Goal: Task Accomplishment & Management: Manage account settings

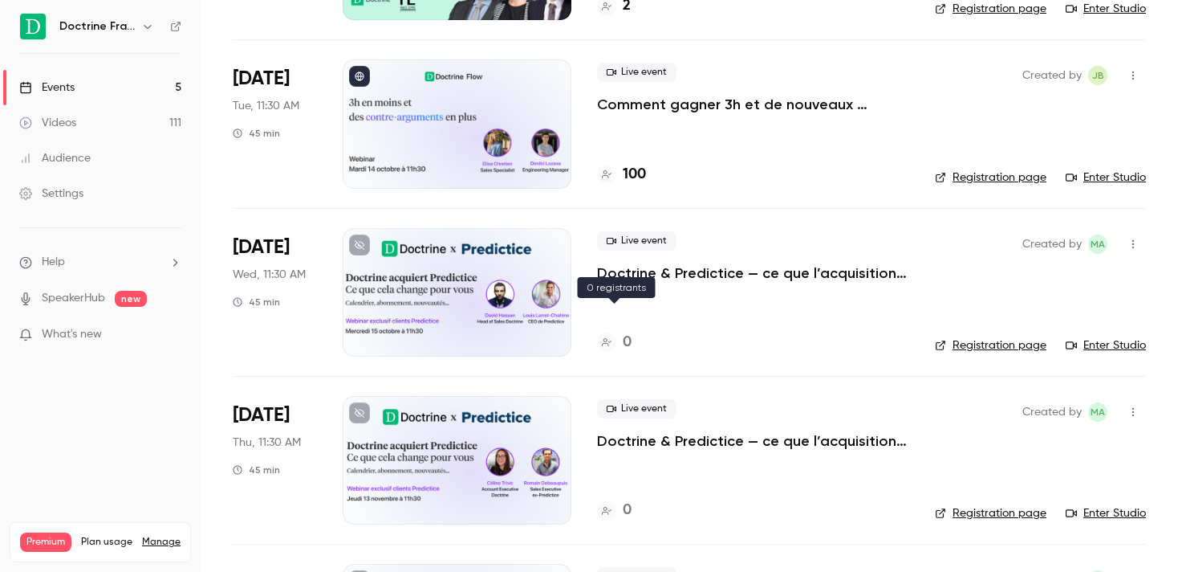
scroll to position [396, 0]
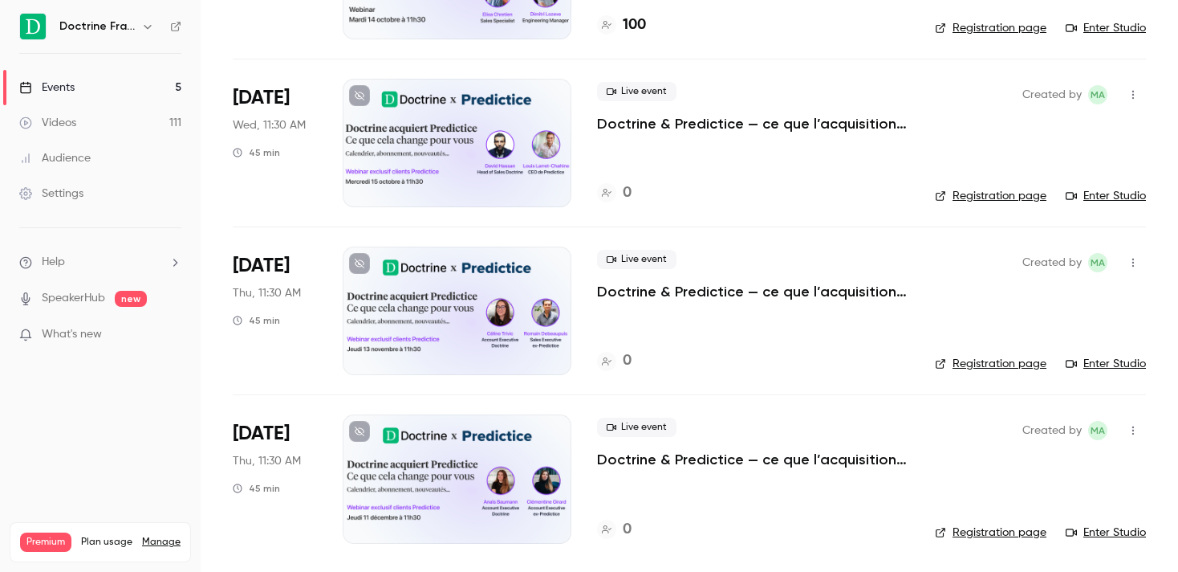
click at [83, 195] on div "Settings" at bounding box center [51, 193] width 64 height 16
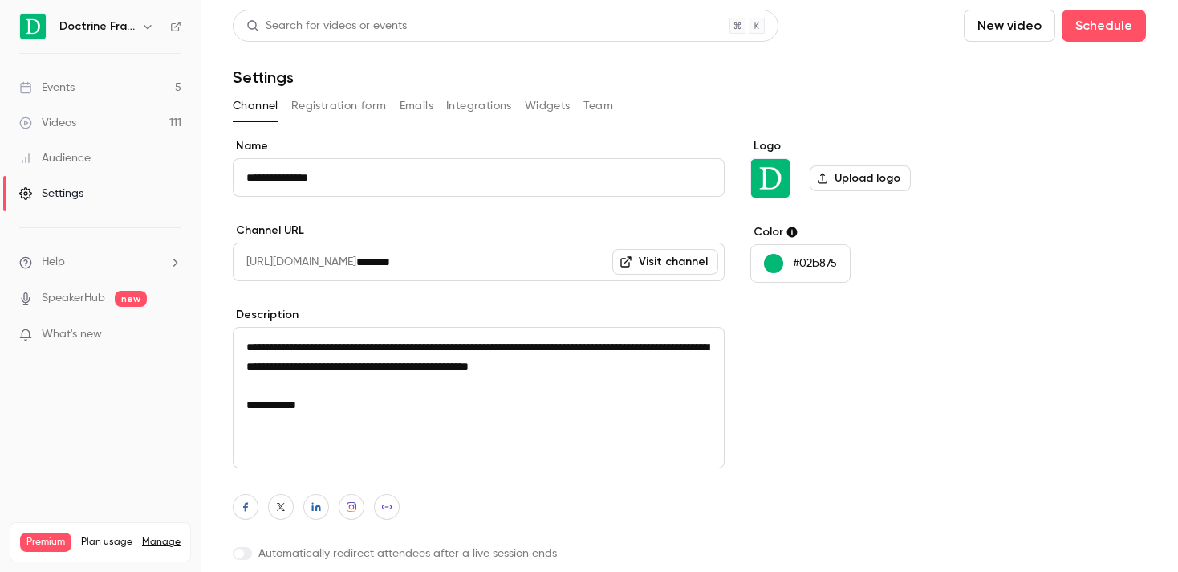
click at [588, 107] on button "Team" at bounding box center [599, 106] width 31 height 26
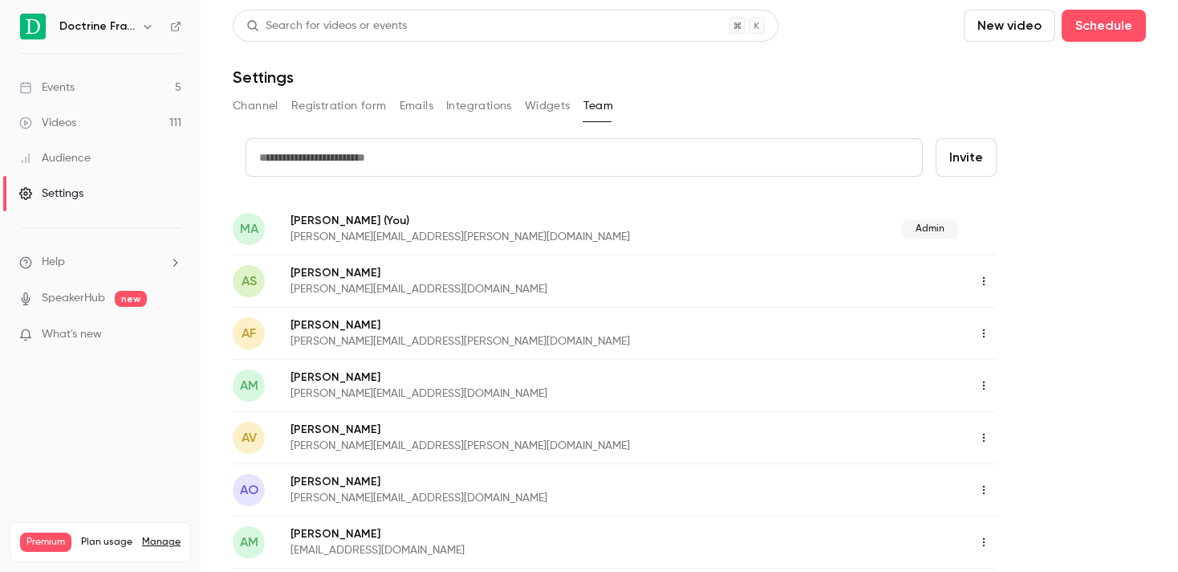
click at [300, 151] on input "text" at bounding box center [585, 157] width 678 height 39
type input "**********"
click at [966, 153] on button "Invite" at bounding box center [966, 157] width 61 height 39
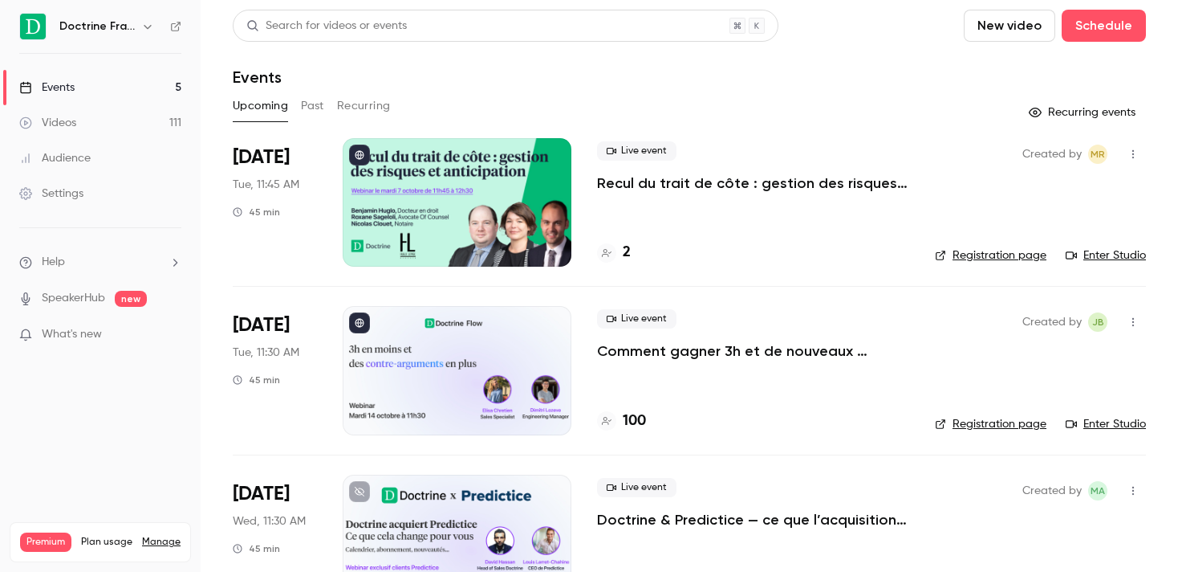
click at [641, 426] on h4 "100" at bounding box center [634, 421] width 23 height 22
